Goal: Task Accomplishment & Management: Manage account settings

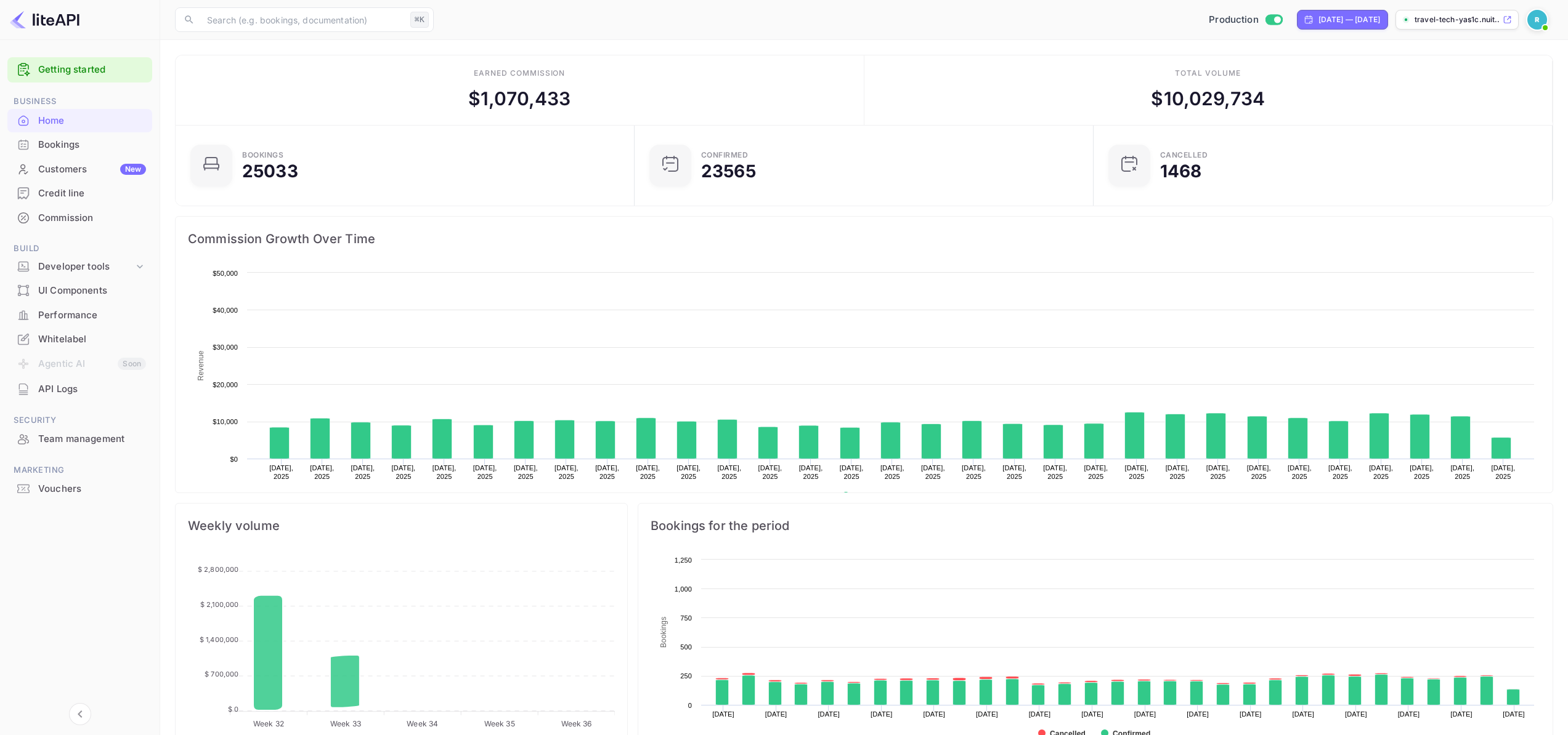
scroll to position [191, 443]
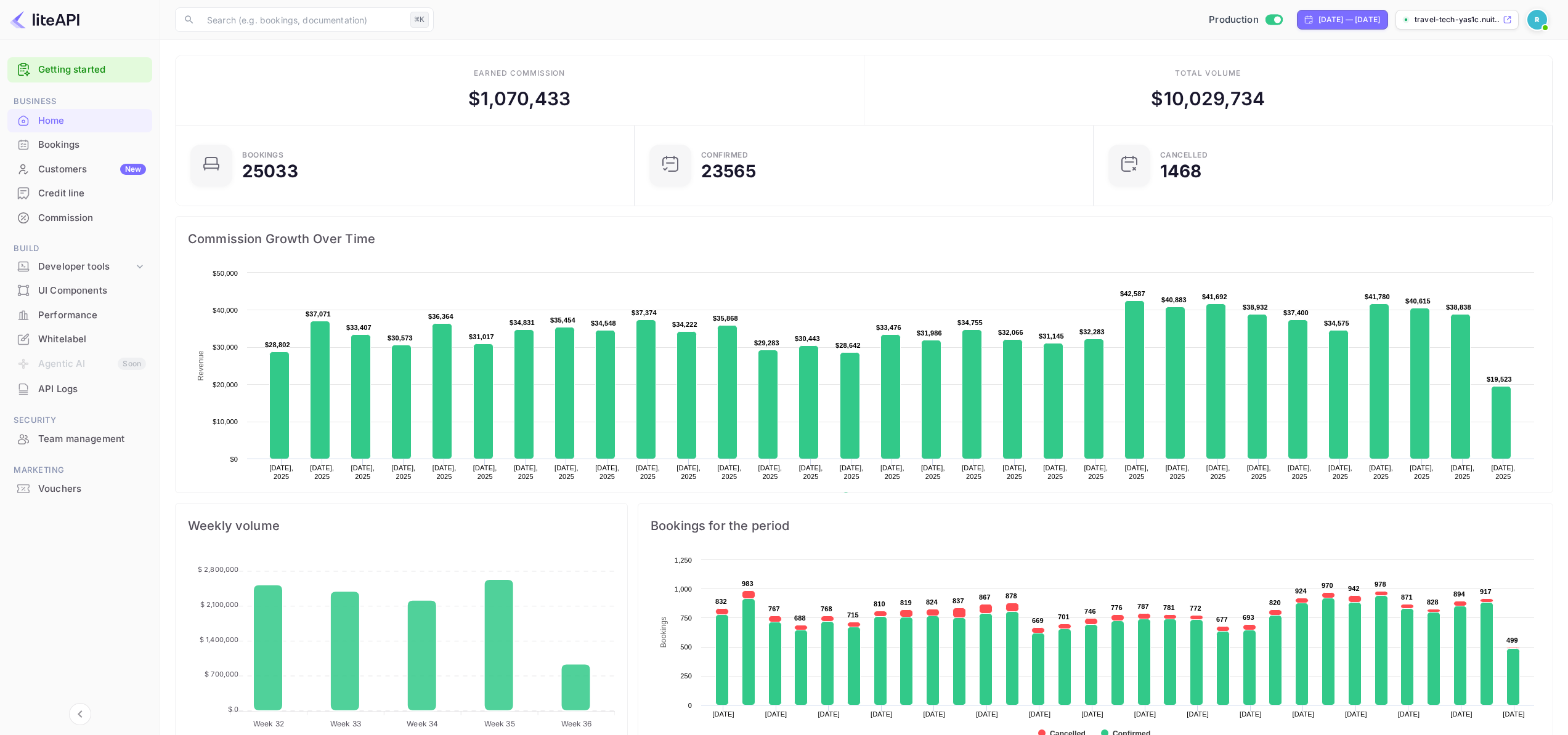
click at [76, 235] on ul "Getting started Business Home Bookings Customers New Credit line Commission Bui…" at bounding box center [79, 303] width 145 height 501
click at [79, 218] on div "Commission" at bounding box center [92, 218] width 108 height 14
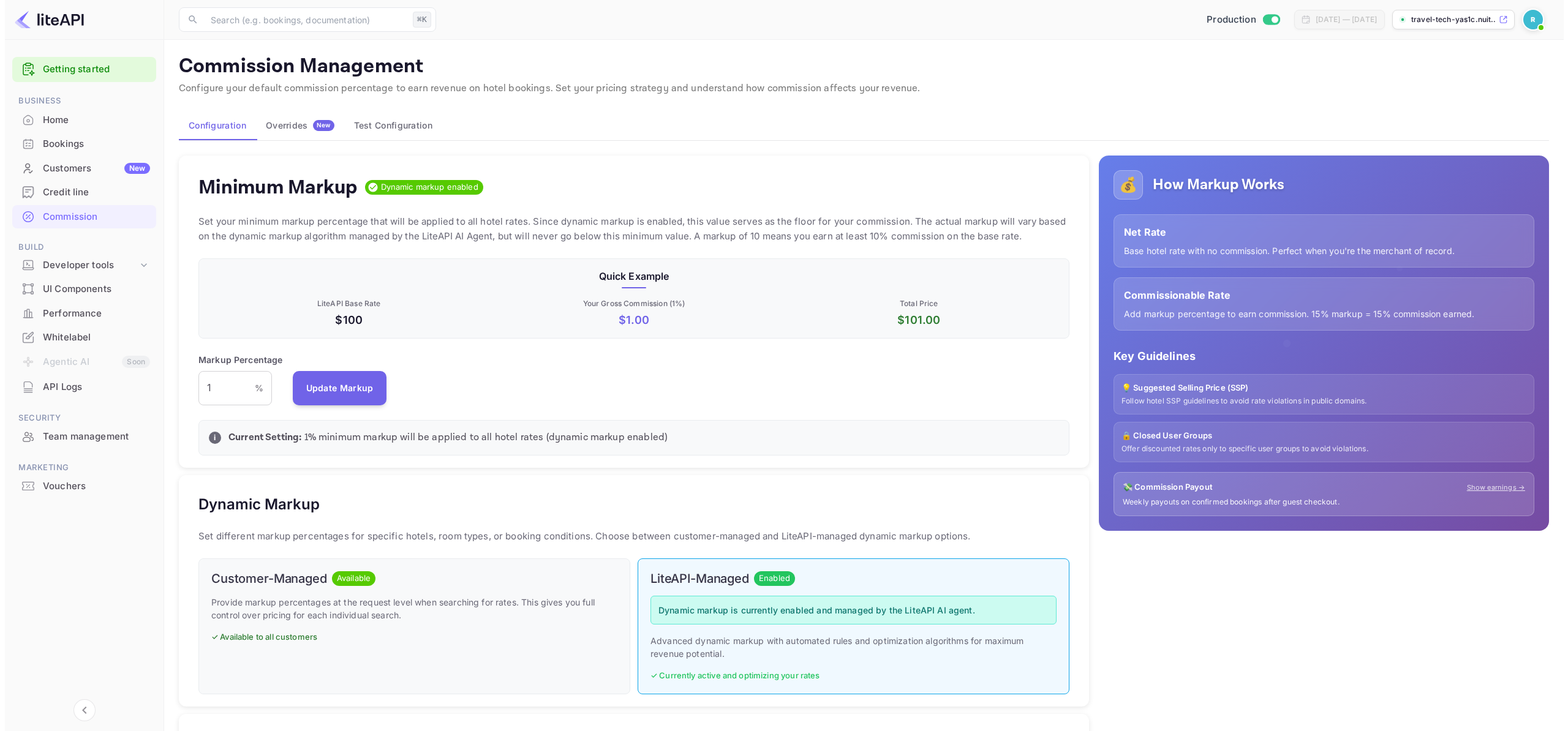
scroll to position [208, 862]
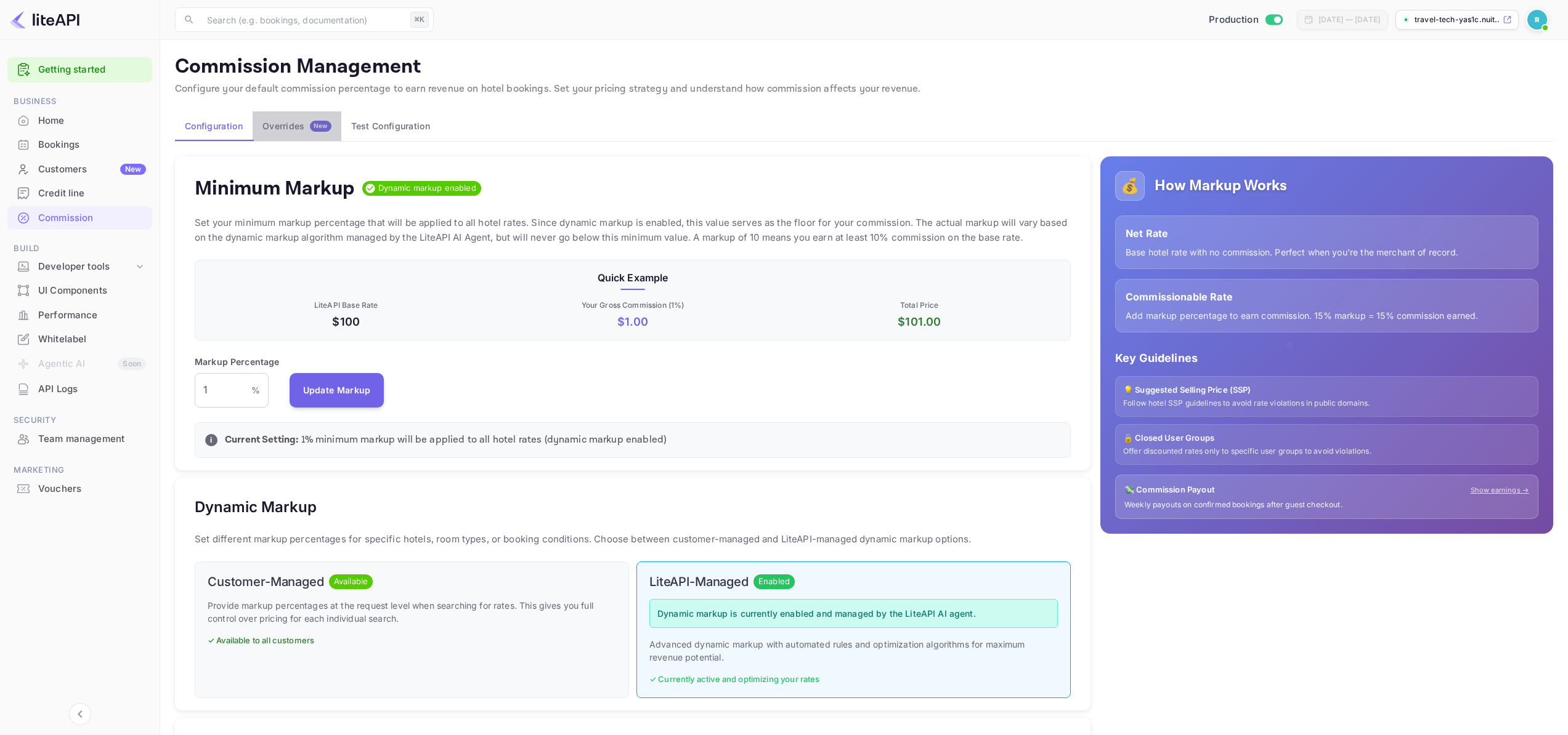
click at [304, 121] on div "Overrides New" at bounding box center [296, 126] width 69 height 11
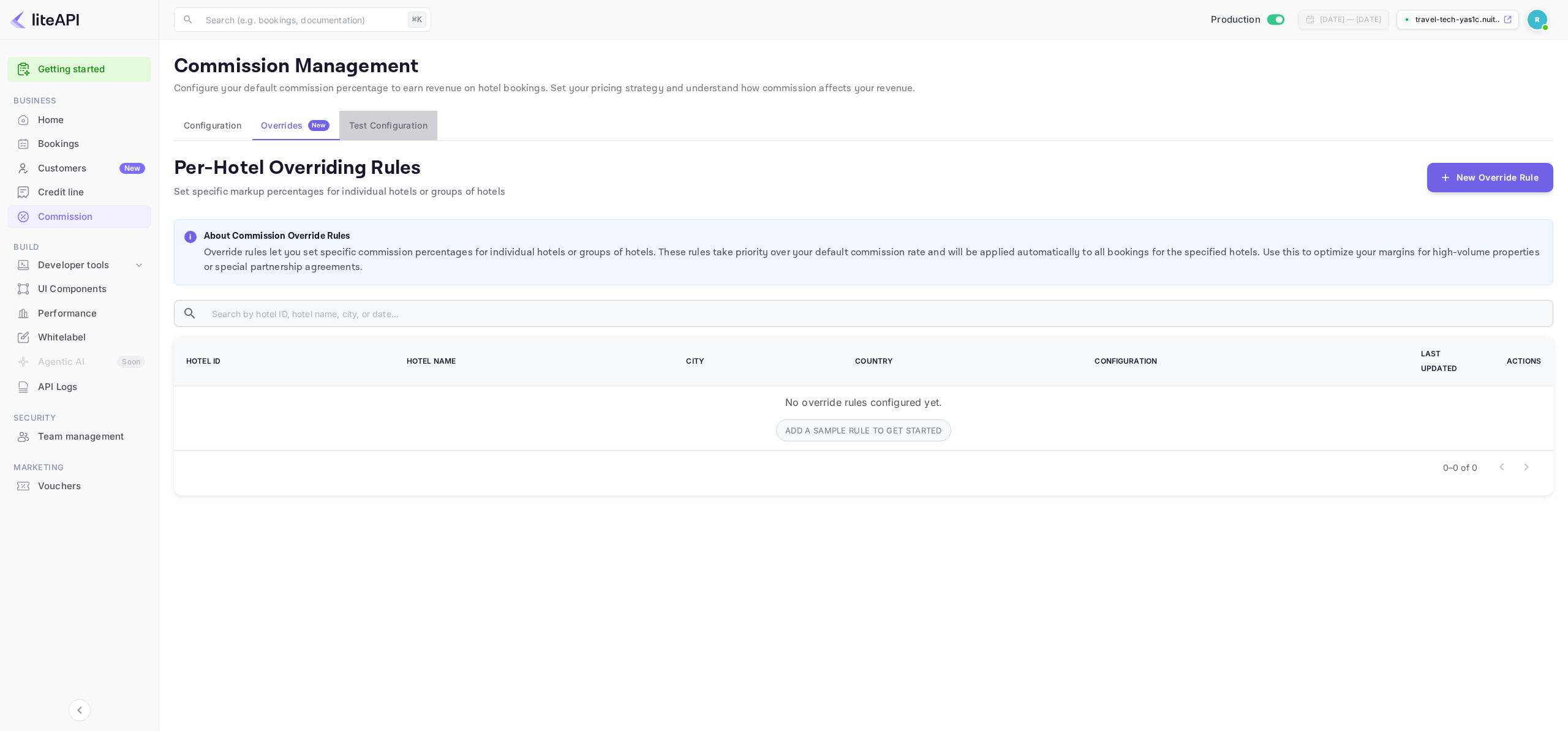
click at [385, 130] on button "Test Configuration" at bounding box center [388, 125] width 98 height 30
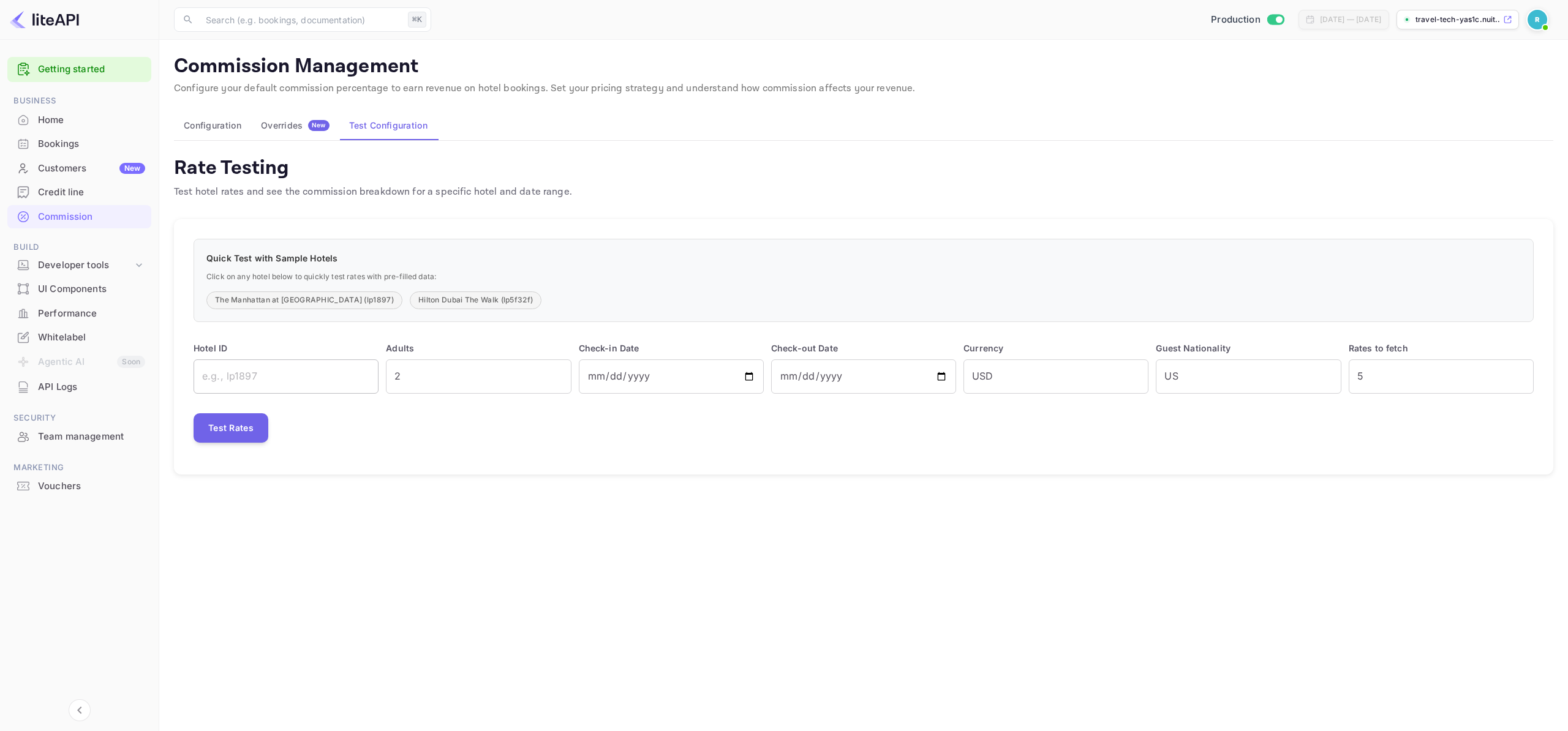
click at [273, 380] on input "text" at bounding box center [286, 376] width 185 height 34
click at [316, 376] on input "text" at bounding box center [286, 376] width 185 height 34
type input "lp1897"
click at [289, 124] on div "Overrides New" at bounding box center [295, 125] width 69 height 11
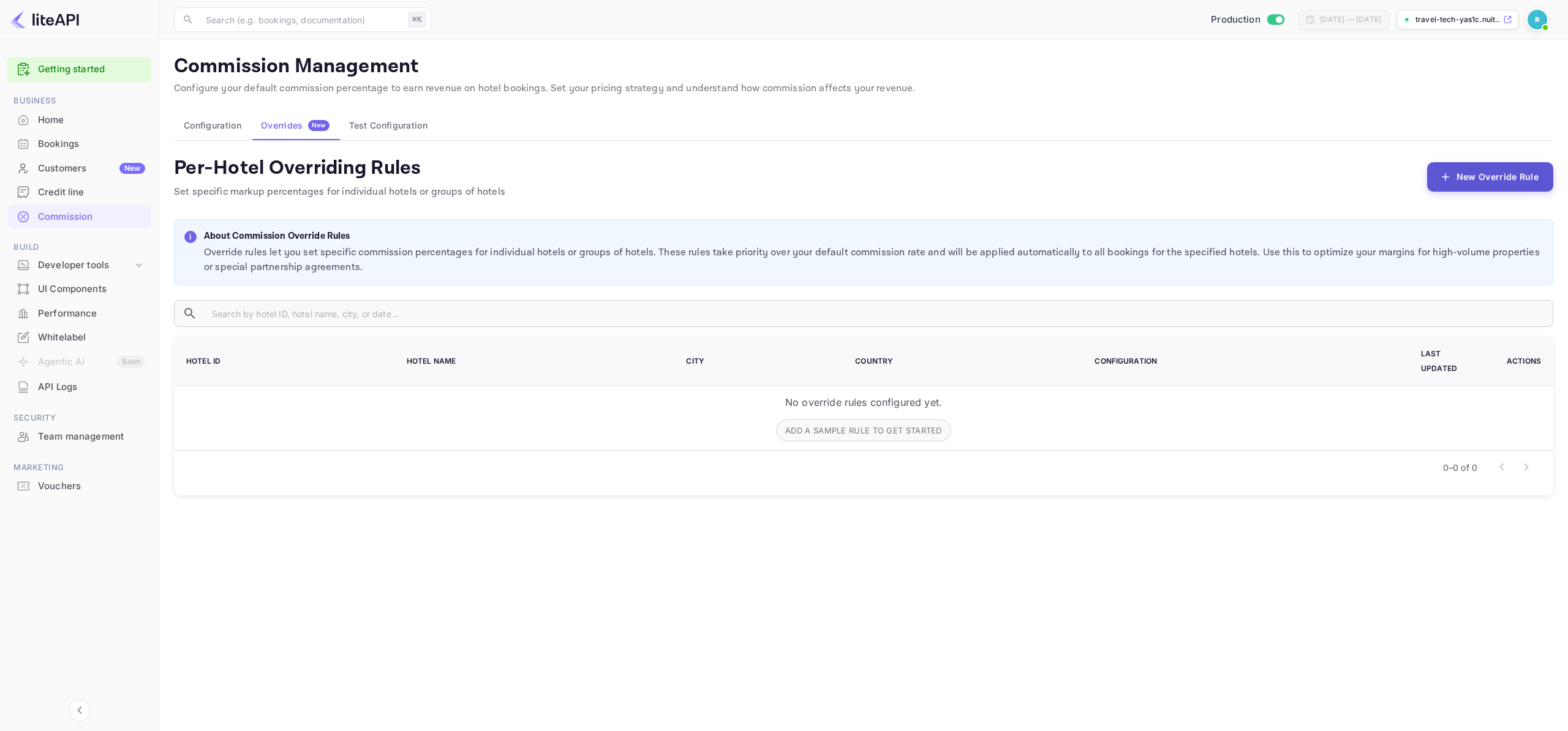
click at [1480, 177] on button "New Override Rule" at bounding box center [1491, 177] width 126 height 30
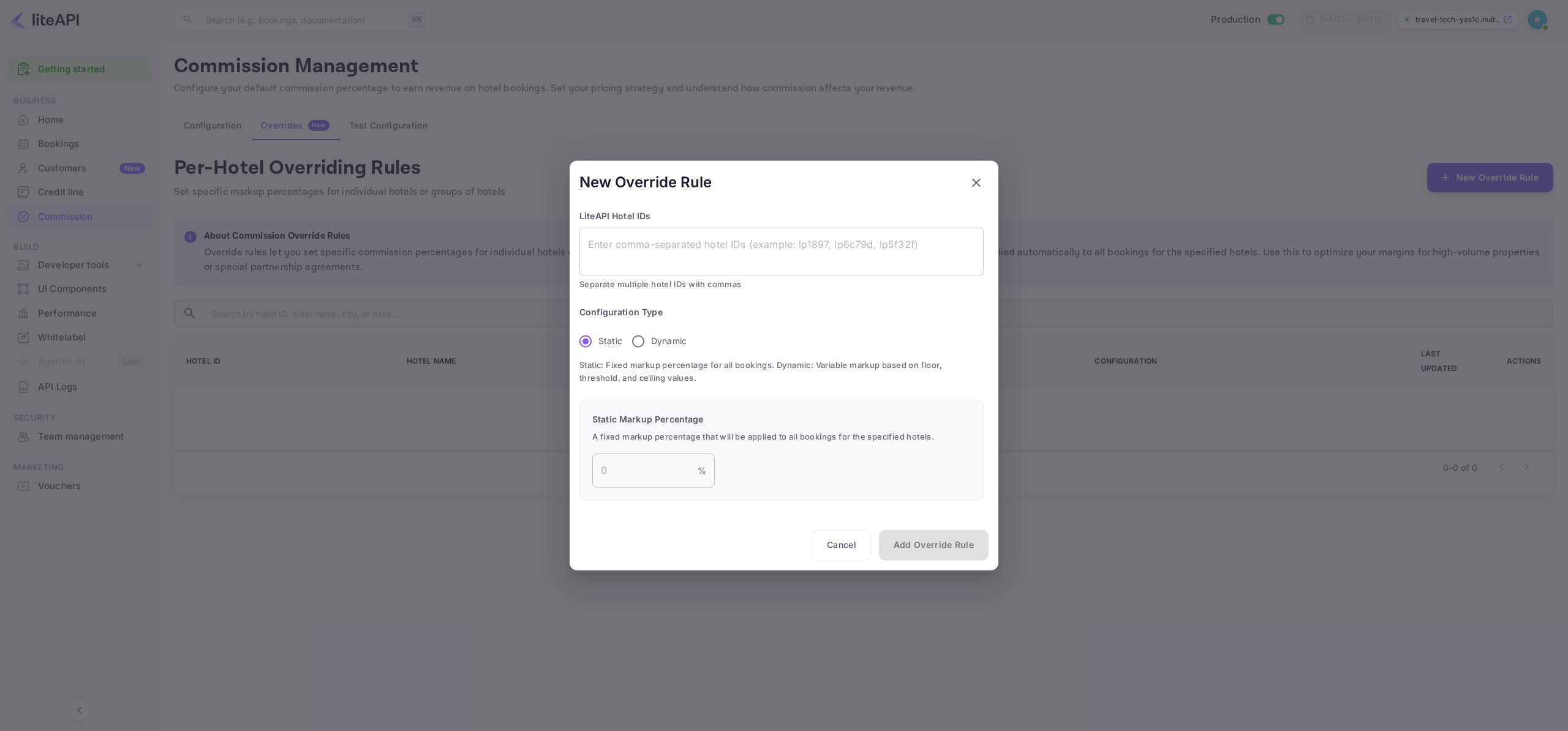
click at [645, 462] on input "number" at bounding box center [645, 470] width 106 height 34
click at [675, 238] on textarea at bounding box center [781, 251] width 387 height 28
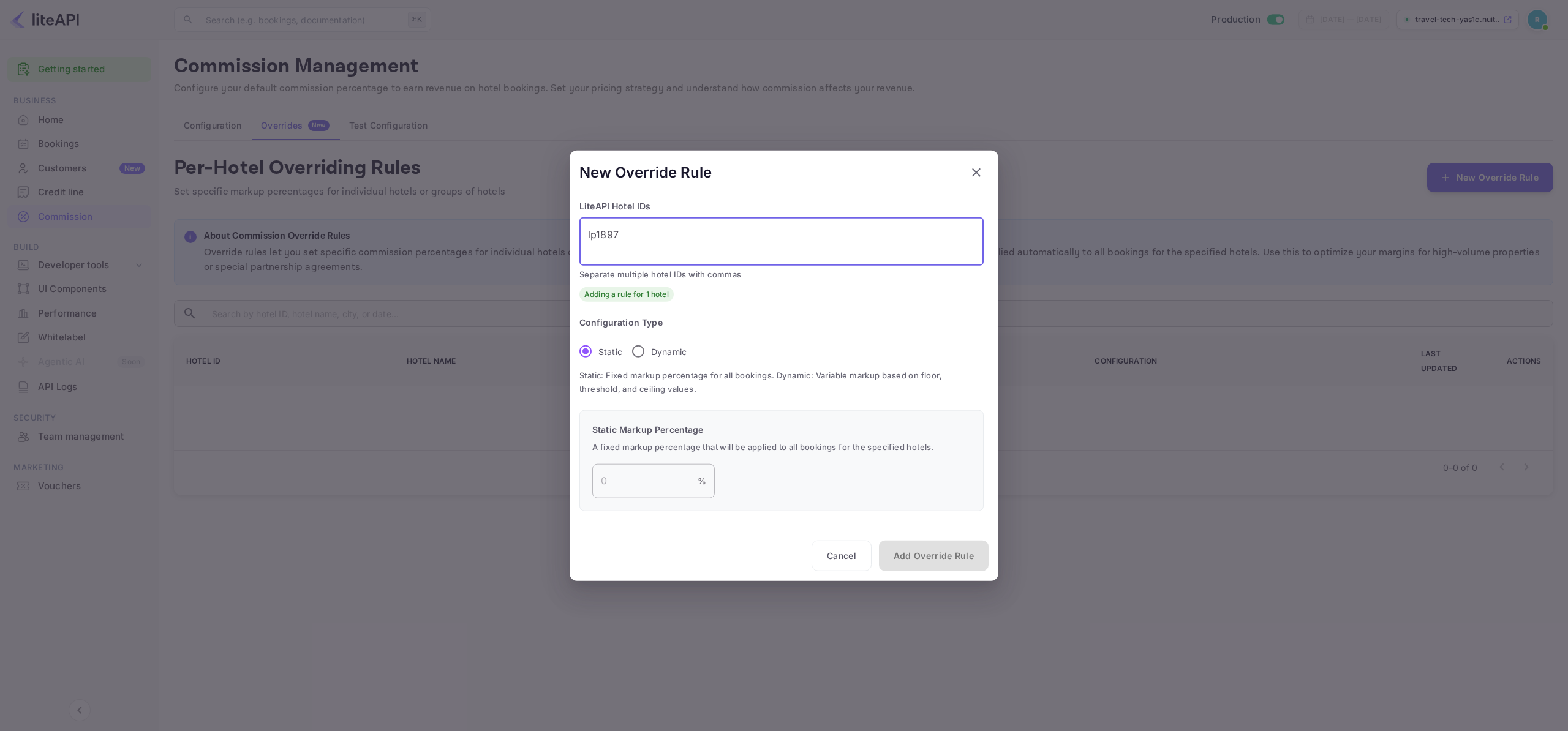
type textarea "lp1897"
click at [627, 484] on input "number" at bounding box center [645, 481] width 106 height 34
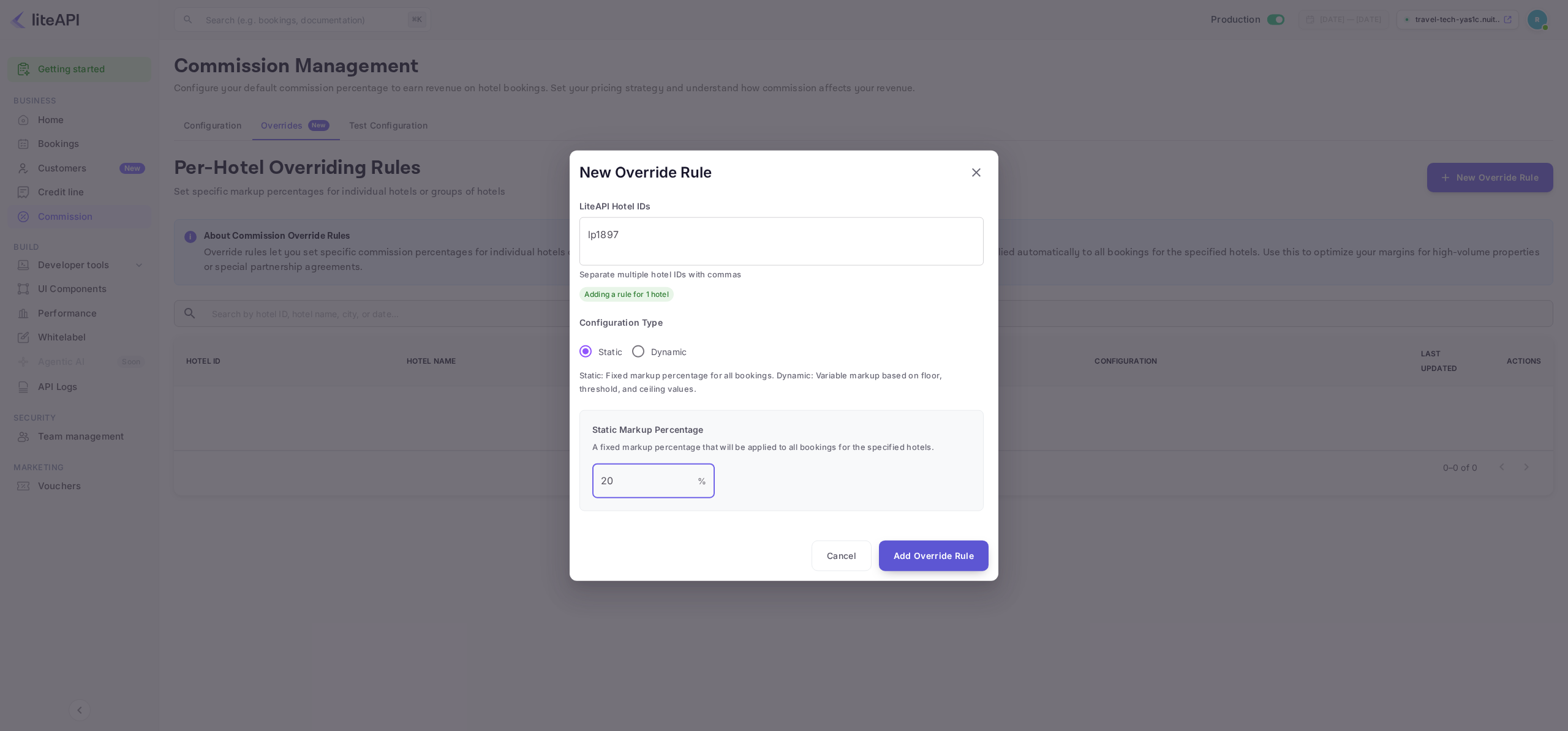
type input "20"
click at [937, 543] on button "Add Override Rule" at bounding box center [933, 555] width 109 height 30
